Goal: Task Accomplishment & Management: Manage account settings

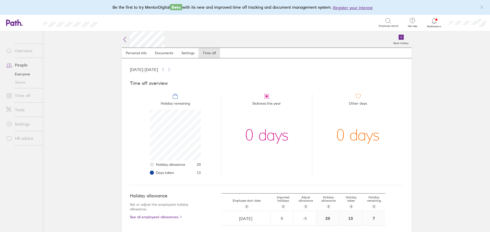
scroll to position [51, 51]
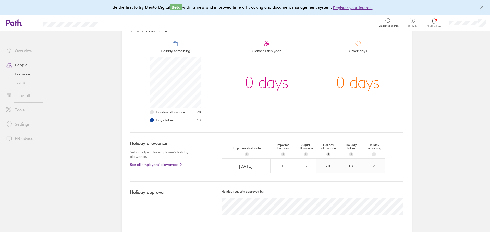
click at [19, 65] on link "People" at bounding box center [22, 65] width 41 height 10
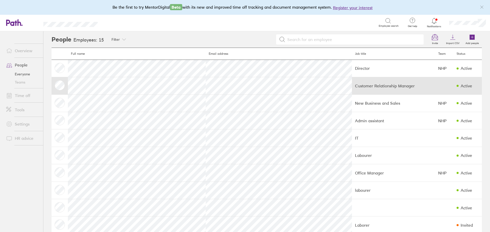
scroll to position [77, 0]
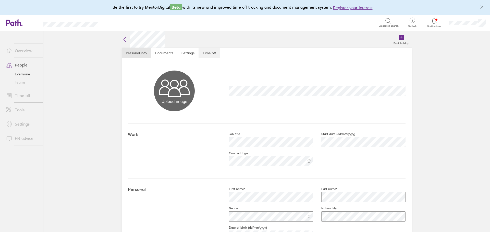
click at [205, 55] on link "Time off" at bounding box center [208, 53] width 21 height 10
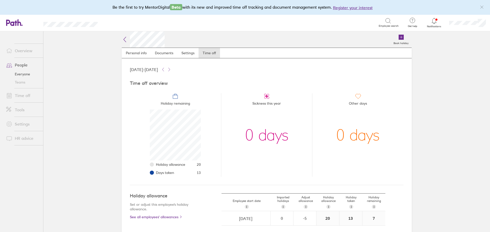
scroll to position [53, 0]
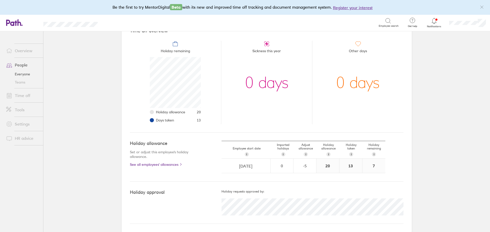
click at [22, 95] on link "Time off" at bounding box center [22, 96] width 41 height 10
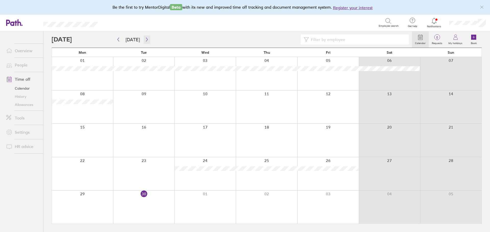
click at [145, 39] on icon "button" at bounding box center [147, 39] width 4 height 4
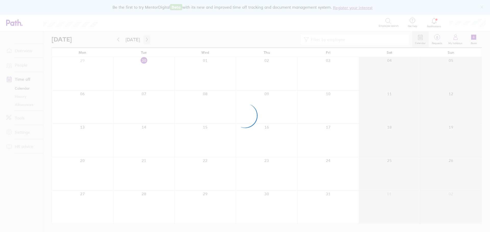
click at [144, 39] on div at bounding box center [245, 116] width 490 height 232
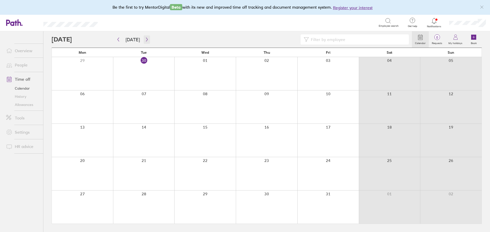
click at [144, 42] on button "button" at bounding box center [147, 39] width 6 height 8
click at [146, 40] on icon "button" at bounding box center [147, 40] width 2 height 4
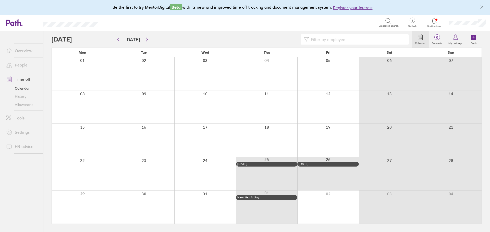
click at [26, 80] on link "Time off" at bounding box center [22, 79] width 41 height 10
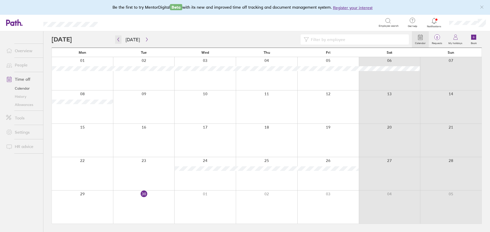
click at [117, 40] on icon "button" at bounding box center [118, 39] width 4 height 4
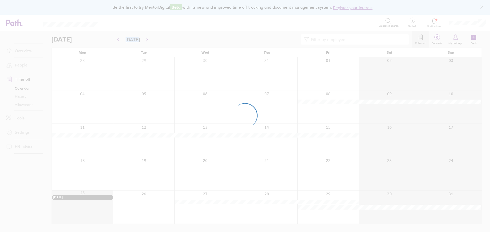
click at [117, 40] on div at bounding box center [245, 116] width 490 height 232
click at [119, 41] on div at bounding box center [245, 116] width 490 height 232
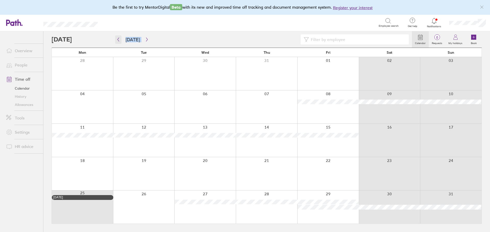
click at [120, 40] on button "button" at bounding box center [118, 39] width 6 height 8
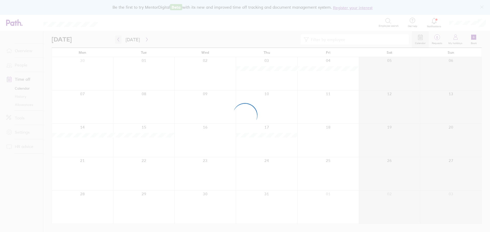
click at [120, 39] on div at bounding box center [245, 116] width 490 height 232
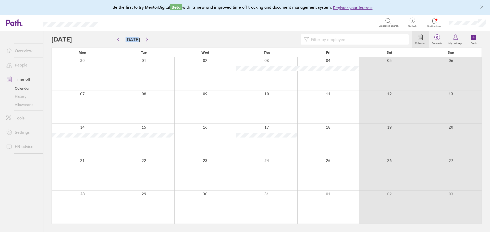
click at [22, 105] on link "Allowances" at bounding box center [22, 105] width 41 height 8
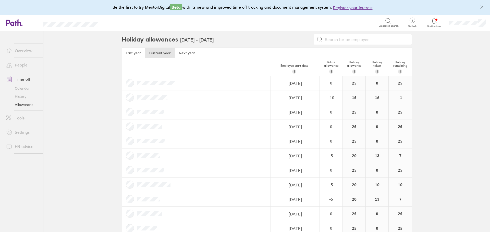
scroll to position [51, 0]
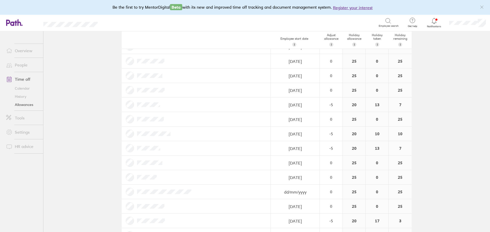
click at [24, 80] on link "Time off" at bounding box center [22, 79] width 41 height 10
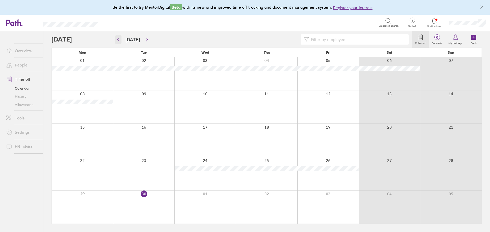
click at [117, 38] on icon "button" at bounding box center [118, 39] width 4 height 4
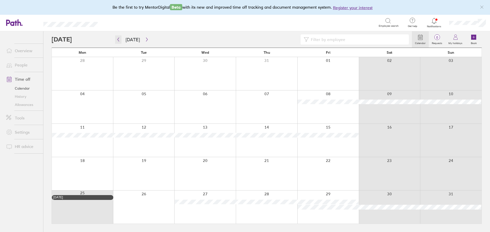
click at [118, 40] on icon "button" at bounding box center [119, 40] width 2 height 4
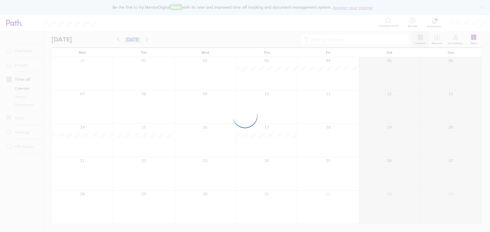
click at [118, 40] on div at bounding box center [245, 116] width 490 height 232
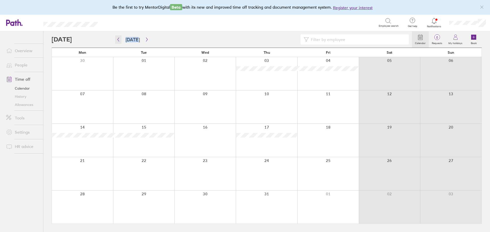
click at [118, 40] on icon "button" at bounding box center [119, 40] width 2 height 4
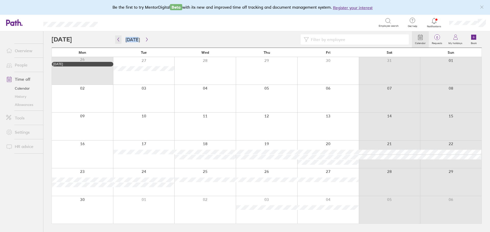
click at [118, 40] on icon "button" at bounding box center [118, 39] width 4 height 4
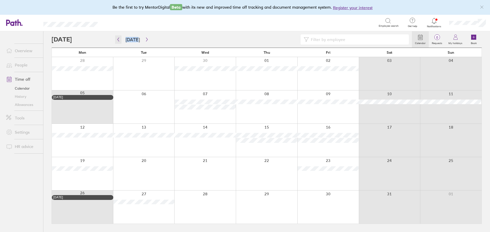
click at [118, 40] on icon "button" at bounding box center [118, 39] width 4 height 4
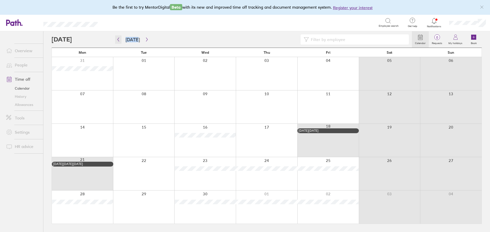
click at [118, 40] on icon "button" at bounding box center [118, 39] width 4 height 4
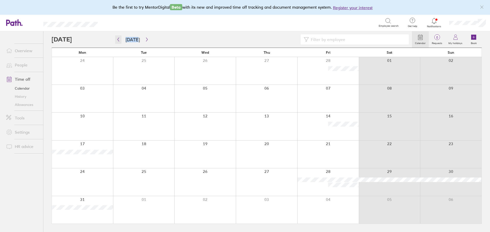
click at [118, 40] on icon "button" at bounding box center [118, 39] width 4 height 4
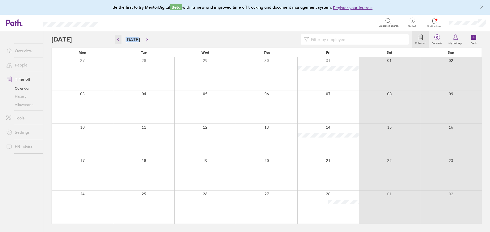
click at [118, 40] on icon "button" at bounding box center [118, 39] width 4 height 4
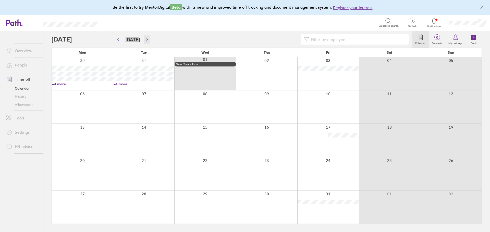
click at [146, 42] on icon "button" at bounding box center [147, 39] width 4 height 4
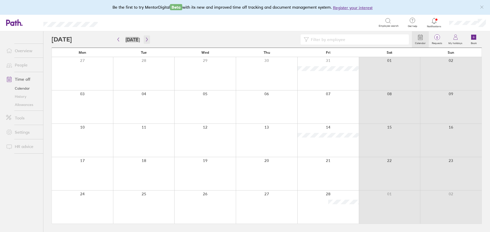
click at [145, 40] on icon "button" at bounding box center [147, 39] width 4 height 4
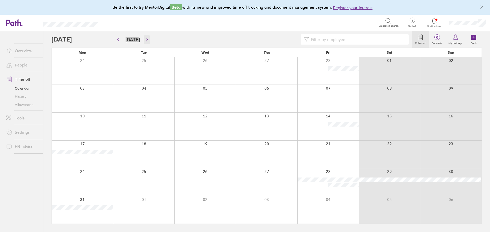
click at [146, 41] on icon "button" at bounding box center [147, 39] width 4 height 4
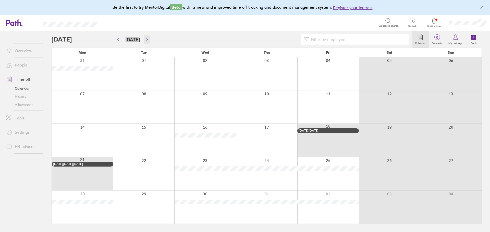
click at [144, 38] on button "button" at bounding box center [147, 39] width 6 height 8
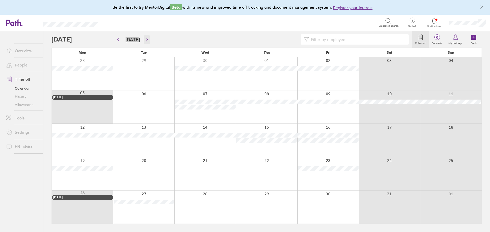
click at [145, 41] on icon "button" at bounding box center [147, 39] width 4 height 4
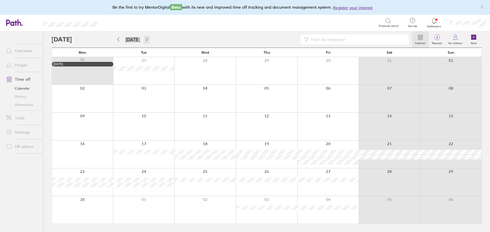
click at [145, 40] on icon "button" at bounding box center [147, 39] width 4 height 4
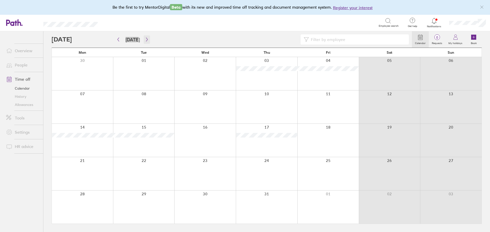
click at [145, 40] on icon "button" at bounding box center [147, 39] width 4 height 4
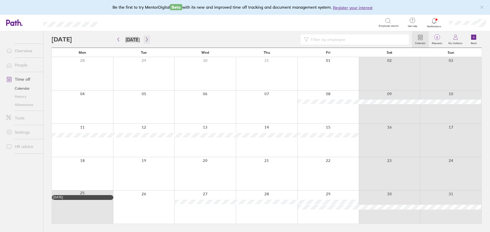
click at [147, 41] on button "button" at bounding box center [147, 39] width 6 height 8
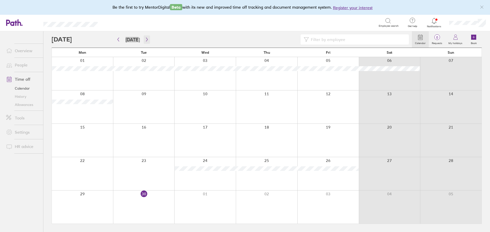
click at [145, 39] on icon "button" at bounding box center [147, 39] width 4 height 4
click at [145, 38] on icon "button" at bounding box center [147, 39] width 4 height 4
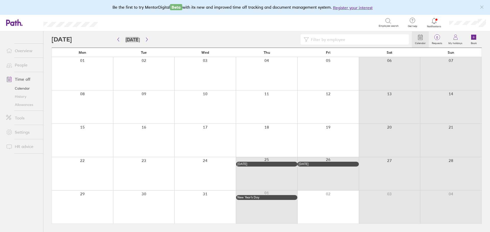
click at [23, 89] on link "Calendar" at bounding box center [22, 88] width 41 height 8
click at [117, 39] on icon "button" at bounding box center [118, 39] width 4 height 4
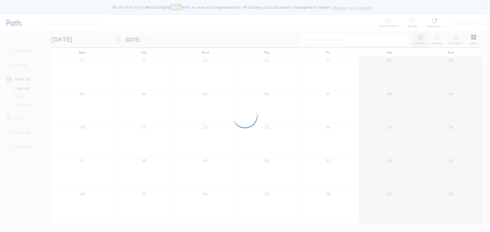
click at [117, 39] on div at bounding box center [245, 116] width 490 height 232
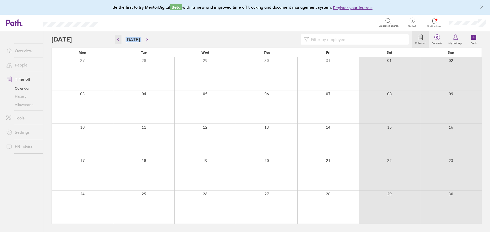
click at [118, 41] on icon "button" at bounding box center [118, 39] width 4 height 4
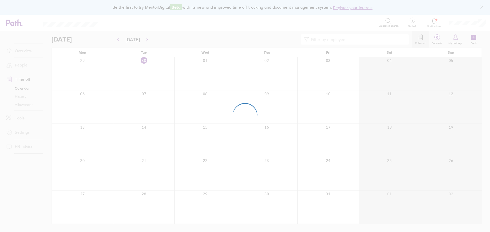
click at [118, 41] on div at bounding box center [245, 116] width 490 height 232
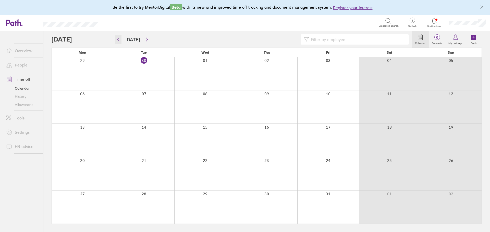
click at [118, 41] on icon "button" at bounding box center [118, 39] width 4 height 4
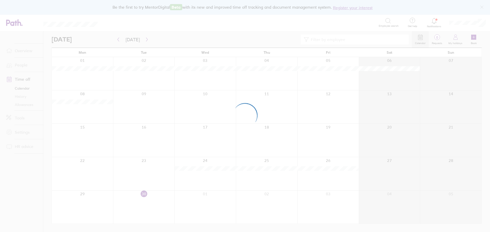
click at [118, 41] on div at bounding box center [245, 116] width 490 height 232
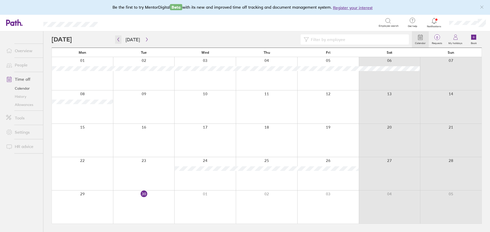
click at [118, 41] on icon "button" at bounding box center [118, 39] width 4 height 4
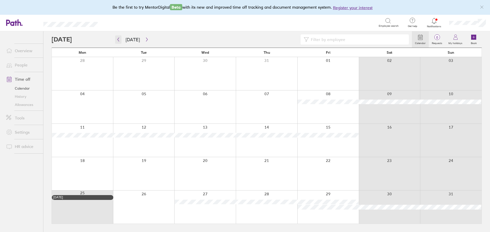
click at [120, 41] on icon "button" at bounding box center [118, 39] width 4 height 4
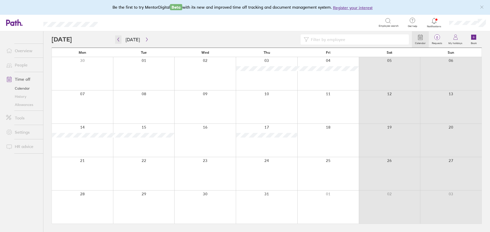
click at [119, 42] on icon "button" at bounding box center [118, 39] width 4 height 4
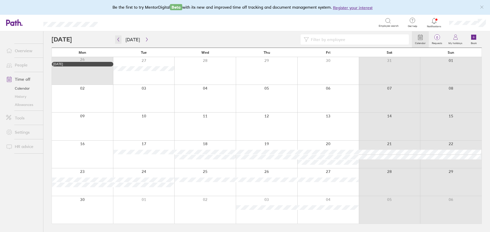
click at [119, 42] on icon "button" at bounding box center [118, 39] width 4 height 4
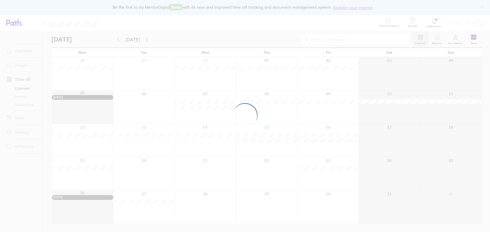
click at [119, 42] on div at bounding box center [245, 116] width 490 height 232
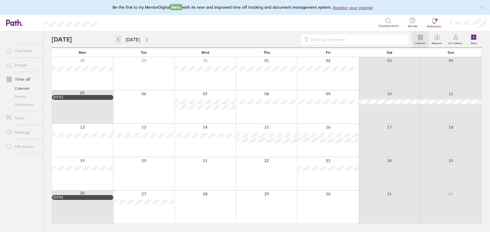
click at [119, 42] on icon "button" at bounding box center [118, 39] width 4 height 4
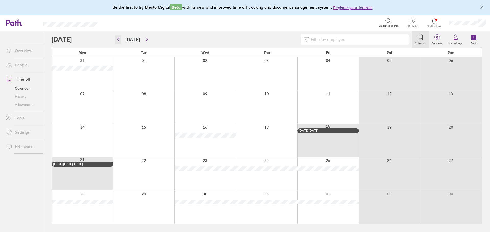
click at [119, 42] on icon "button" at bounding box center [118, 39] width 4 height 4
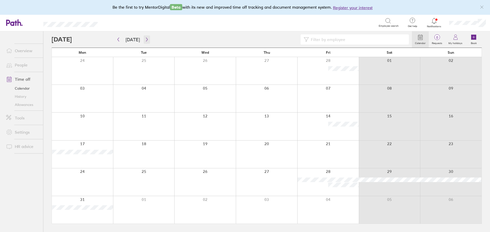
click at [144, 43] on button "button" at bounding box center [147, 39] width 6 height 8
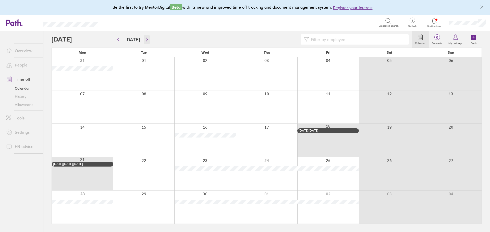
click at [145, 40] on icon "button" at bounding box center [147, 39] width 4 height 4
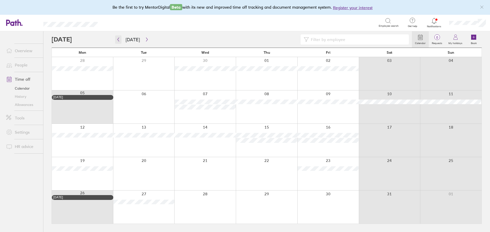
click at [118, 39] on icon "button" at bounding box center [119, 40] width 2 height 4
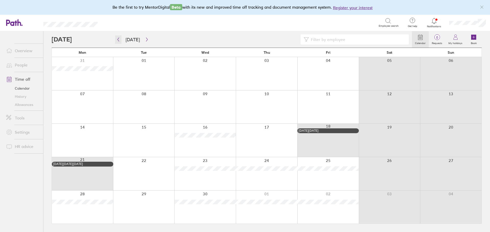
click at [118, 39] on icon "button" at bounding box center [119, 40] width 2 height 4
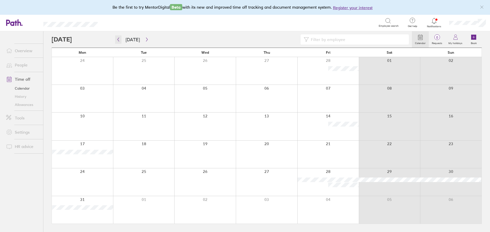
click at [117, 42] on button "button" at bounding box center [118, 39] width 6 height 8
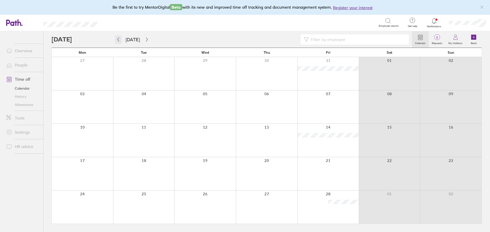
click at [120, 41] on icon "button" at bounding box center [118, 39] width 4 height 4
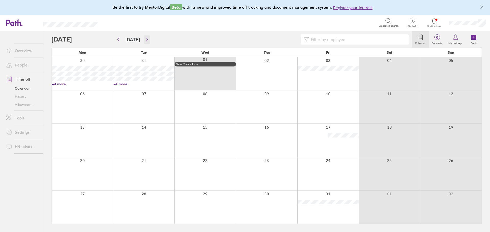
click at [146, 42] on icon "button" at bounding box center [147, 39] width 4 height 4
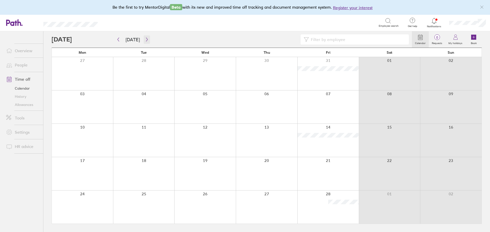
click at [147, 42] on button "button" at bounding box center [147, 39] width 6 height 8
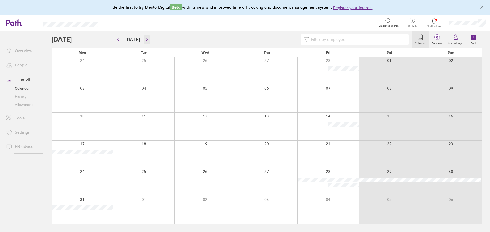
click at [145, 40] on icon "button" at bounding box center [147, 39] width 4 height 4
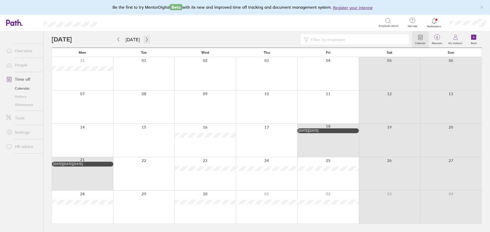
click at [145, 40] on icon "button" at bounding box center [147, 39] width 4 height 4
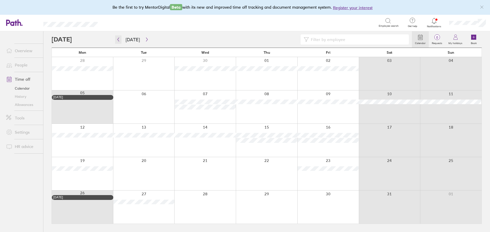
click at [119, 39] on icon "button" at bounding box center [118, 39] width 4 height 4
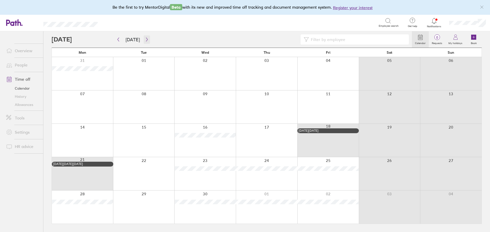
click at [145, 41] on icon "button" at bounding box center [147, 39] width 4 height 4
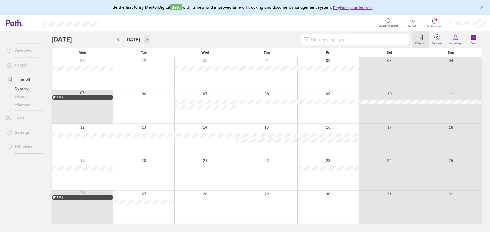
click at [145, 41] on icon "button" at bounding box center [147, 39] width 4 height 4
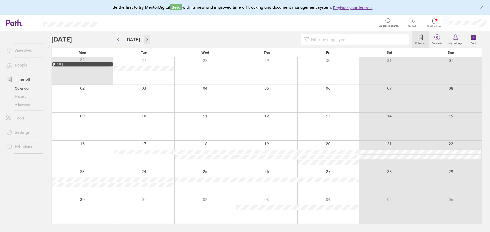
click at [145, 41] on icon "button" at bounding box center [147, 39] width 4 height 4
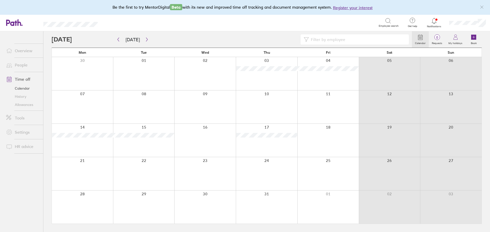
click at [23, 105] on link "Allowances" at bounding box center [22, 105] width 41 height 8
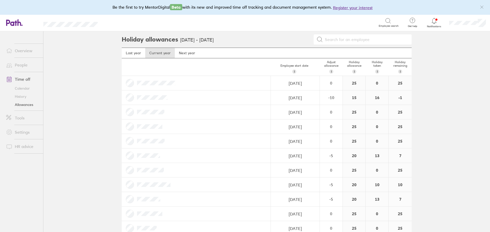
click at [26, 88] on link "Calendar" at bounding box center [22, 88] width 41 height 8
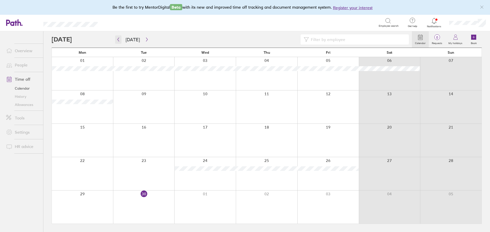
click at [117, 43] on button "button" at bounding box center [118, 39] width 6 height 8
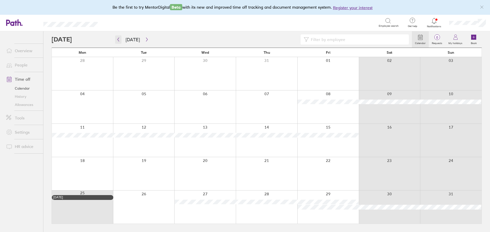
click at [117, 43] on button "button" at bounding box center [118, 39] width 6 height 8
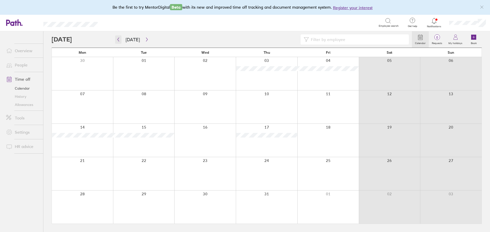
click at [117, 39] on icon "button" at bounding box center [118, 39] width 4 height 4
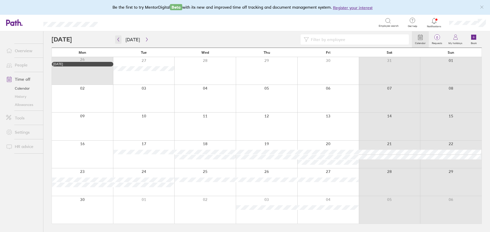
click at [117, 40] on icon "button" at bounding box center [118, 39] width 4 height 4
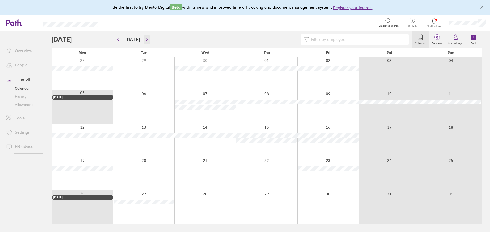
click at [146, 42] on button "button" at bounding box center [147, 39] width 6 height 8
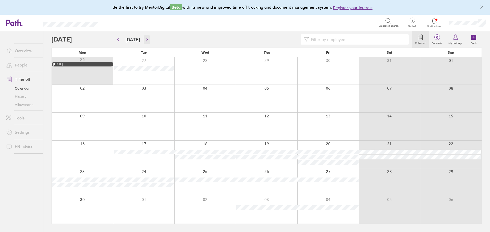
click at [146, 40] on icon "button" at bounding box center [147, 40] width 2 height 4
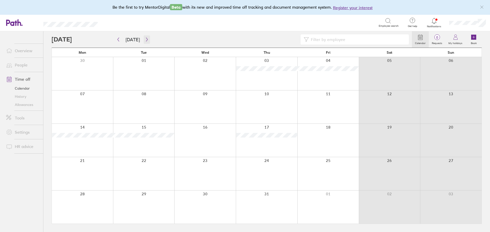
click at [146, 39] on icon "button" at bounding box center [147, 39] width 4 height 4
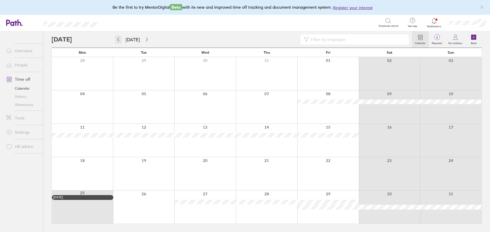
click at [119, 41] on icon "button" at bounding box center [118, 39] width 4 height 4
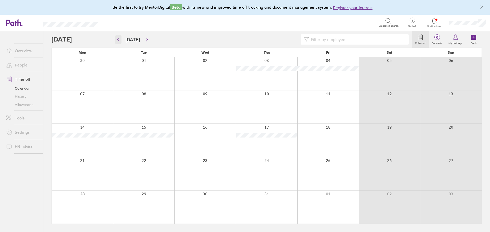
click at [119, 41] on icon "button" at bounding box center [118, 39] width 4 height 4
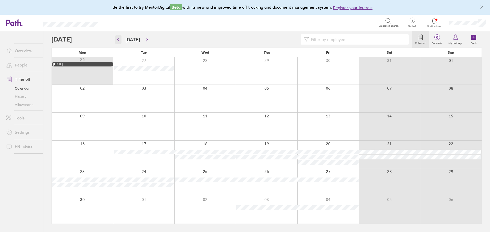
click at [119, 41] on icon "button" at bounding box center [118, 39] width 4 height 4
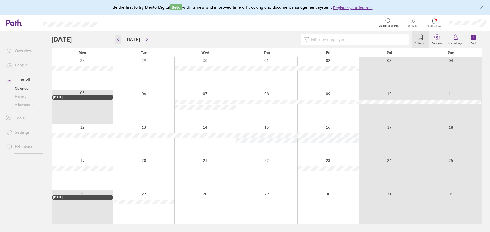
click at [120, 39] on icon "button" at bounding box center [118, 39] width 4 height 4
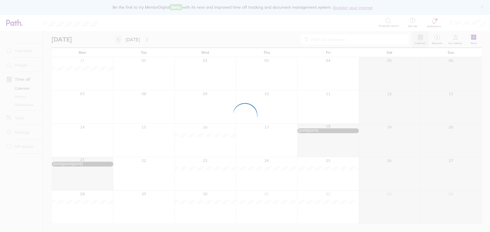
click at [120, 39] on div at bounding box center [245, 116] width 490 height 232
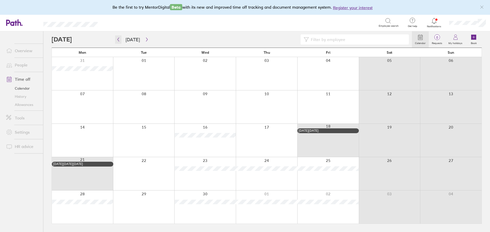
click at [118, 40] on icon "button" at bounding box center [118, 39] width 4 height 4
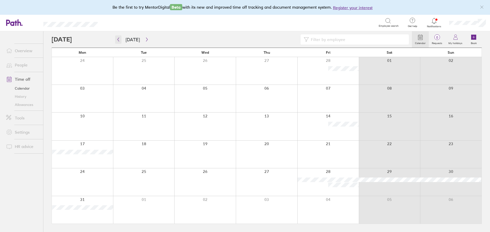
click at [119, 40] on icon "button" at bounding box center [118, 39] width 4 height 4
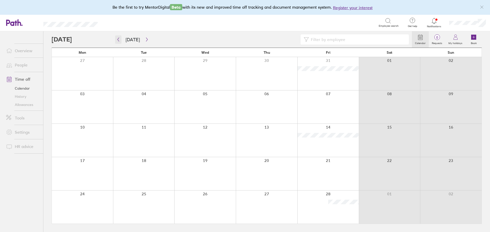
click at [118, 41] on icon "button" at bounding box center [118, 39] width 4 height 4
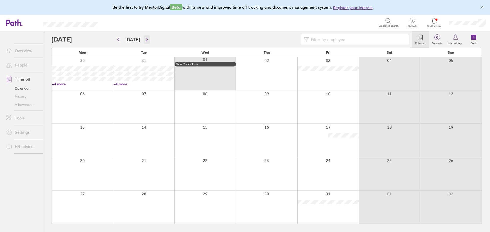
click at [145, 39] on icon "button" at bounding box center [147, 39] width 4 height 4
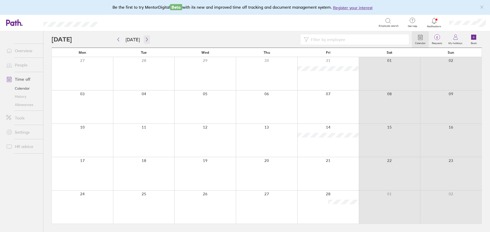
click at [145, 39] on icon "button" at bounding box center [147, 39] width 4 height 4
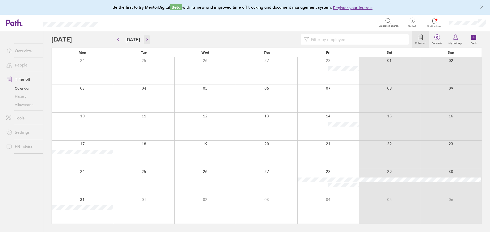
click at [145, 39] on icon "button" at bounding box center [147, 39] width 4 height 4
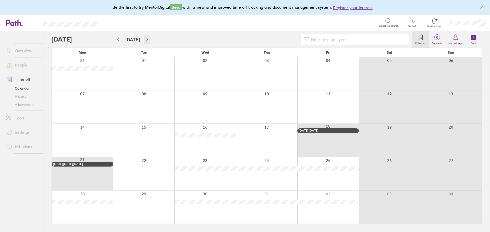
click at [145, 39] on icon "button" at bounding box center [147, 39] width 4 height 4
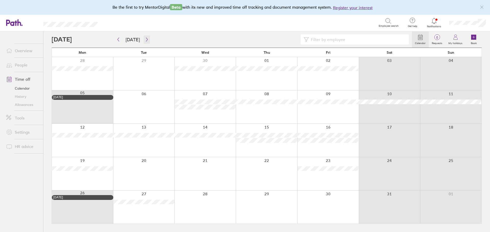
click at [146, 40] on icon "button" at bounding box center [147, 39] width 4 height 4
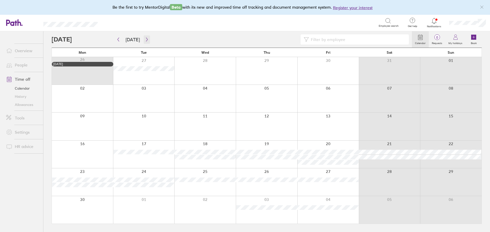
click at [145, 41] on icon "button" at bounding box center [147, 39] width 4 height 4
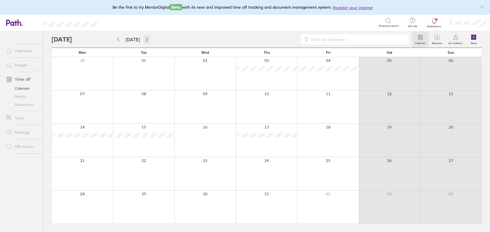
click at [146, 40] on icon "button" at bounding box center [147, 40] width 2 height 4
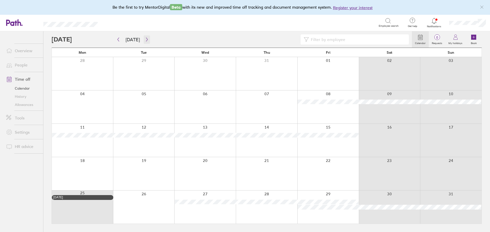
click at [146, 40] on icon "button" at bounding box center [147, 39] width 4 height 4
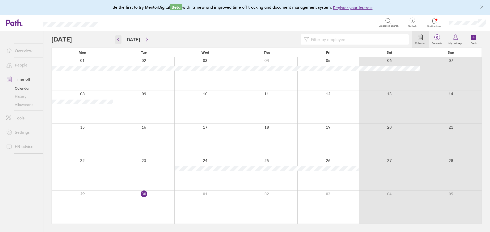
click at [117, 39] on icon "button" at bounding box center [118, 39] width 4 height 4
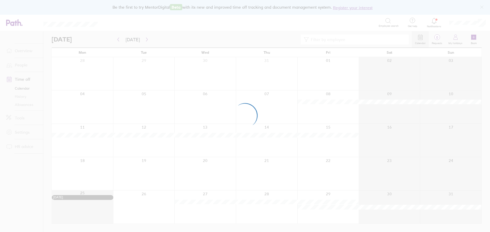
click at [145, 42] on div at bounding box center [245, 116] width 490 height 232
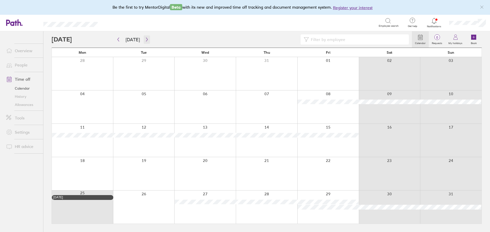
click at [146, 41] on icon "button" at bounding box center [147, 40] width 2 height 4
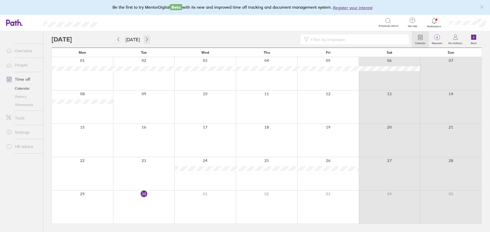
click at [147, 41] on icon "button" at bounding box center [147, 39] width 4 height 4
click at [119, 42] on button "button" at bounding box center [118, 39] width 6 height 8
click at [118, 39] on icon "button" at bounding box center [119, 40] width 2 height 4
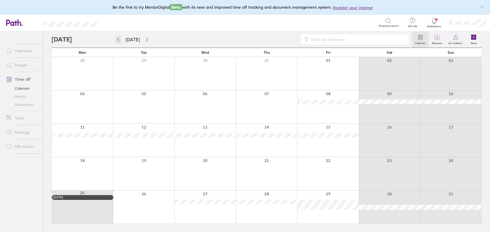
click at [117, 41] on icon "button" at bounding box center [118, 39] width 4 height 4
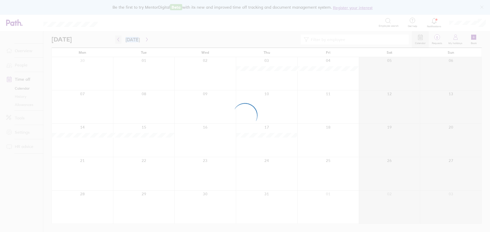
click at [117, 41] on div at bounding box center [245, 116] width 490 height 232
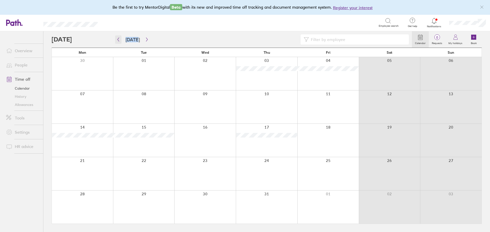
click at [117, 40] on icon "button" at bounding box center [118, 39] width 4 height 4
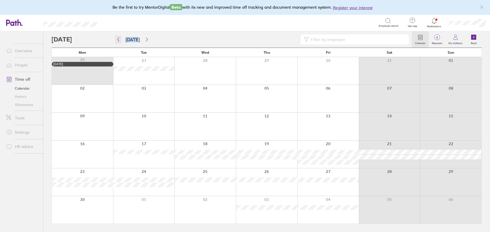
click at [119, 41] on icon "button" at bounding box center [118, 39] width 4 height 4
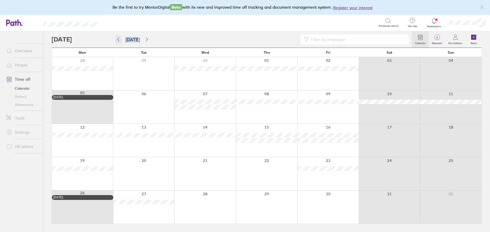
click at [117, 37] on button "button" at bounding box center [118, 39] width 6 height 8
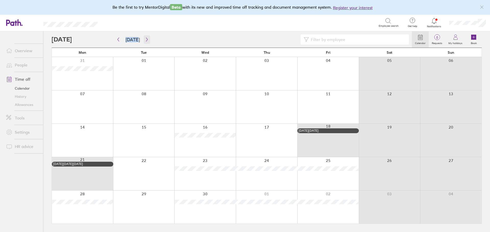
click at [146, 42] on icon "button" at bounding box center [147, 39] width 4 height 4
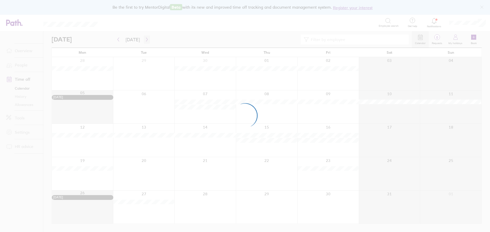
click at [146, 42] on div at bounding box center [245, 116] width 490 height 232
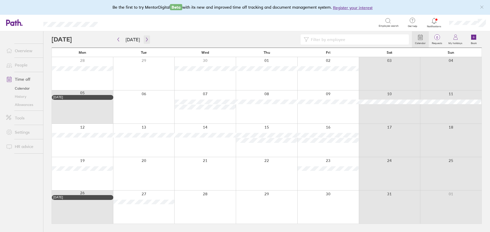
click at [145, 39] on icon "button" at bounding box center [147, 39] width 4 height 4
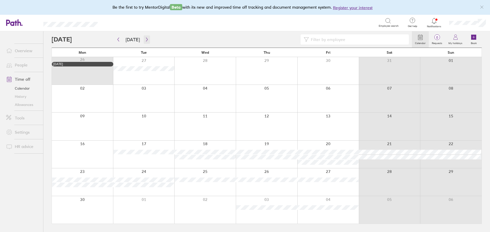
click at [145, 39] on icon "button" at bounding box center [147, 39] width 4 height 4
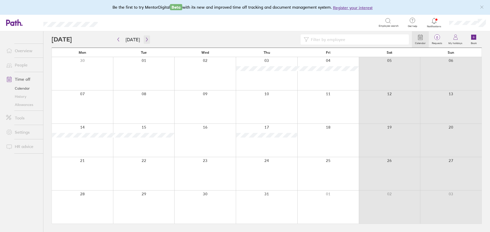
click at [145, 39] on icon "button" at bounding box center [147, 39] width 4 height 4
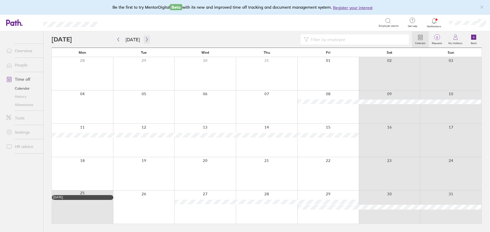
click at [145, 42] on icon "button" at bounding box center [147, 39] width 4 height 4
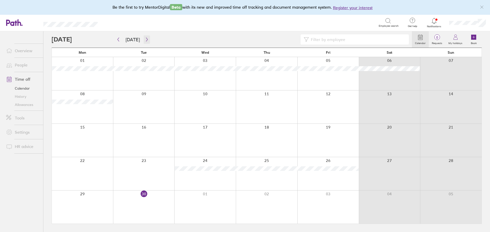
click at [146, 41] on icon "button" at bounding box center [147, 39] width 4 height 4
click at [145, 40] on icon "button" at bounding box center [147, 39] width 4 height 4
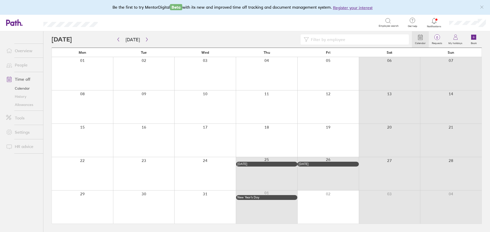
click at [25, 106] on link "Allowances" at bounding box center [22, 105] width 41 height 8
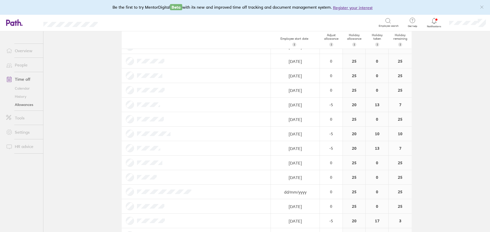
scroll to position [70, 0]
